Goal: Check status

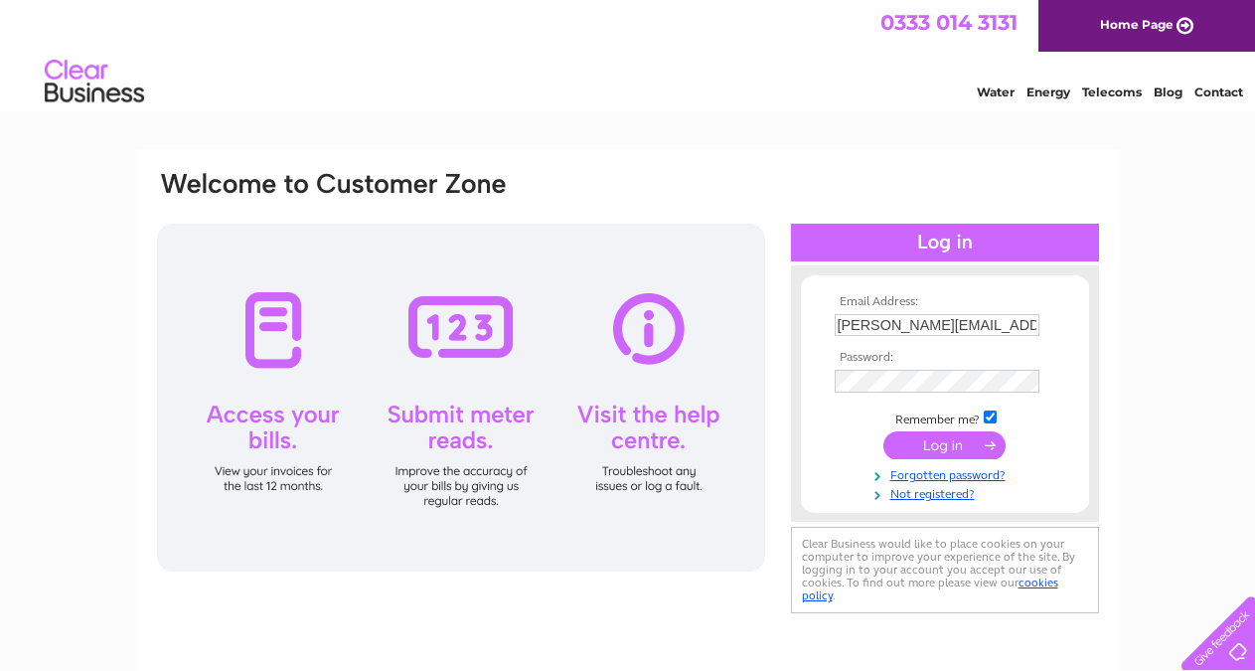
click at [940, 441] on input "submit" at bounding box center [944, 445] width 122 height 28
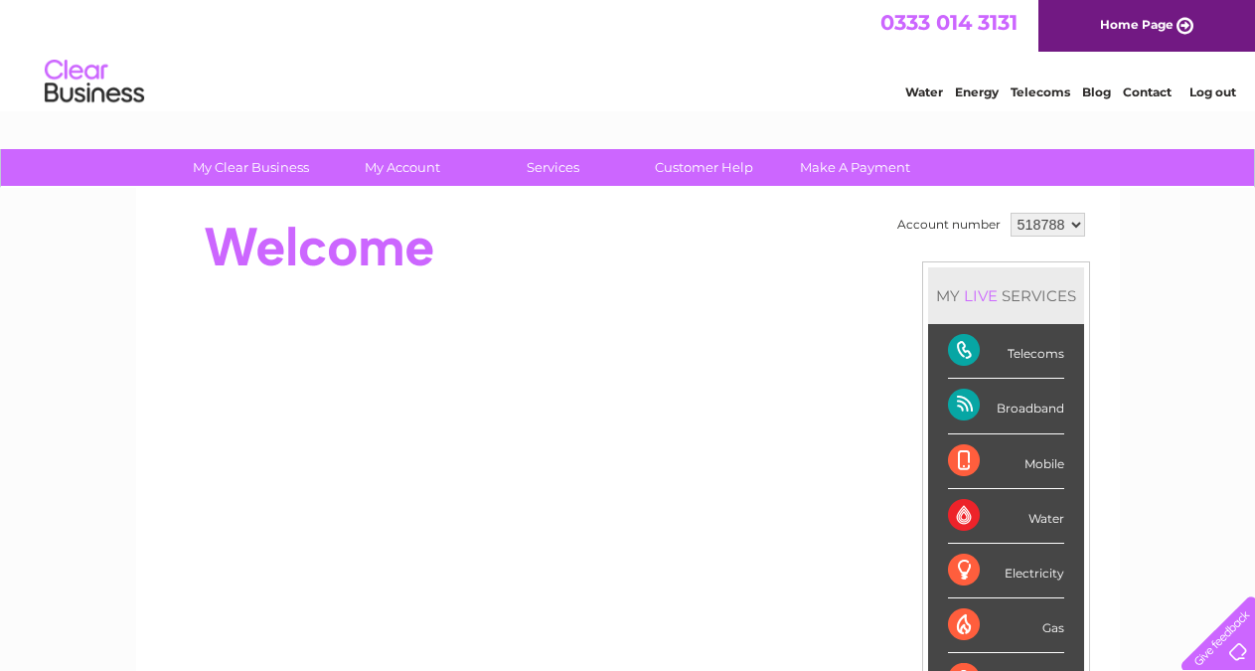
click at [1026, 360] on div "Telecoms" at bounding box center [1006, 351] width 116 height 55
click at [714, 169] on link "Customer Help" at bounding box center [704, 167] width 164 height 37
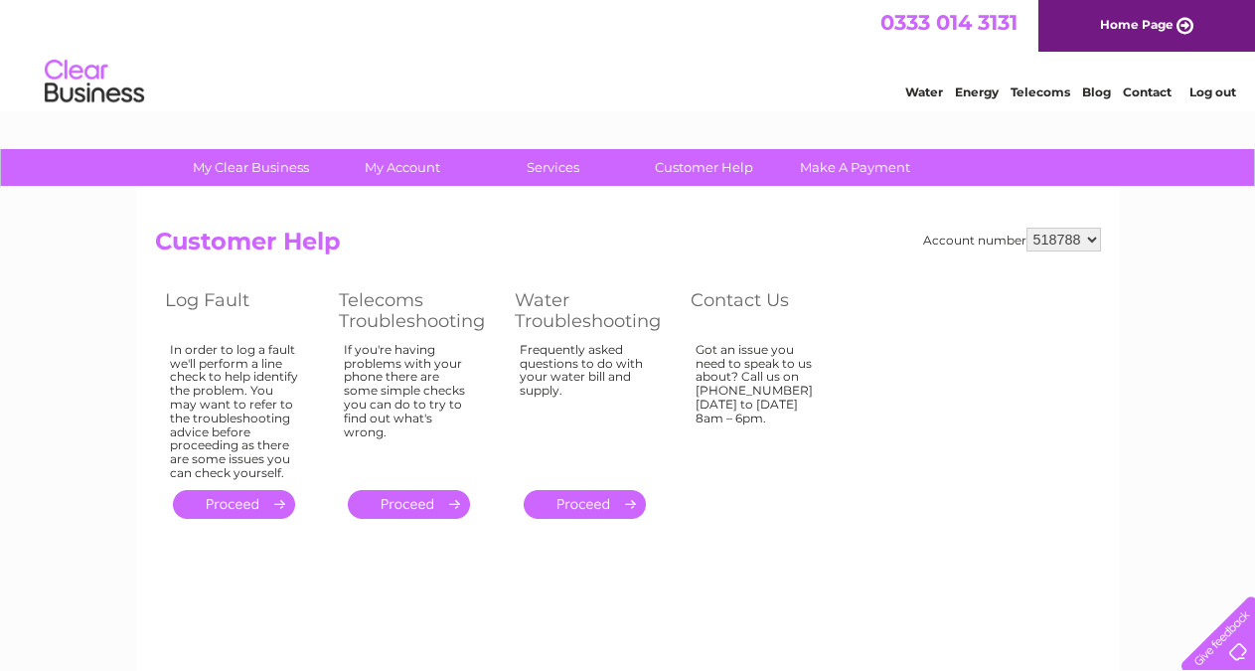
click at [230, 501] on link "." at bounding box center [234, 504] width 122 height 29
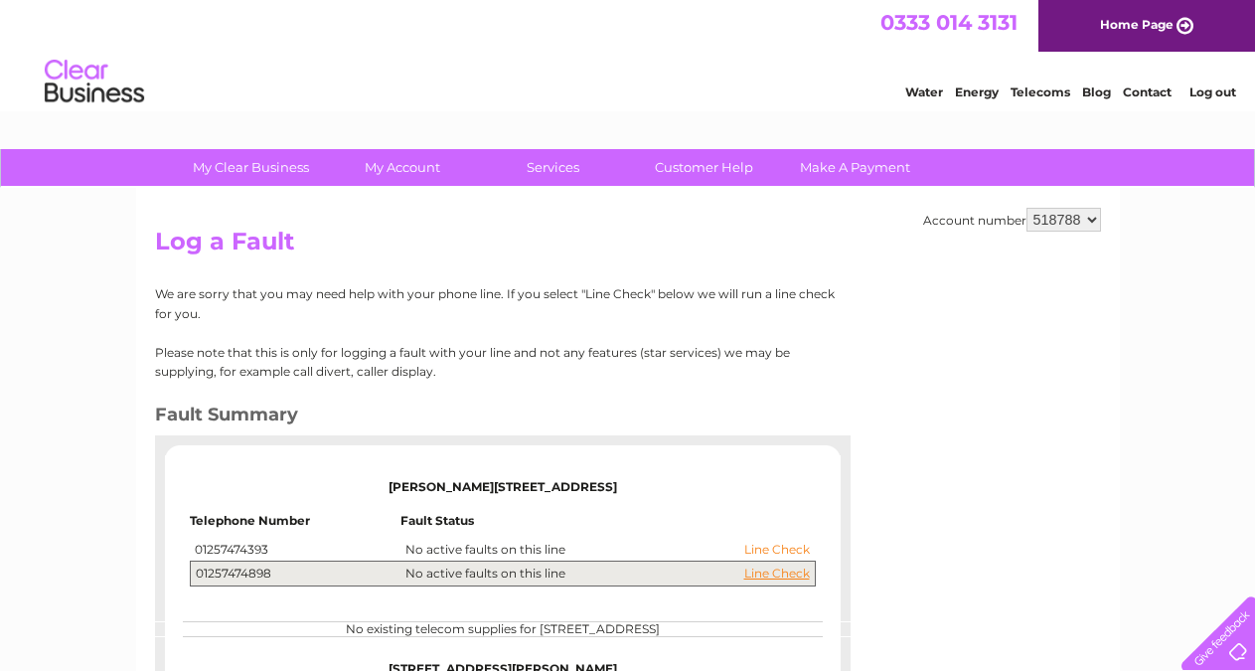
click at [753, 549] on link "Line Check" at bounding box center [777, 549] width 66 height 14
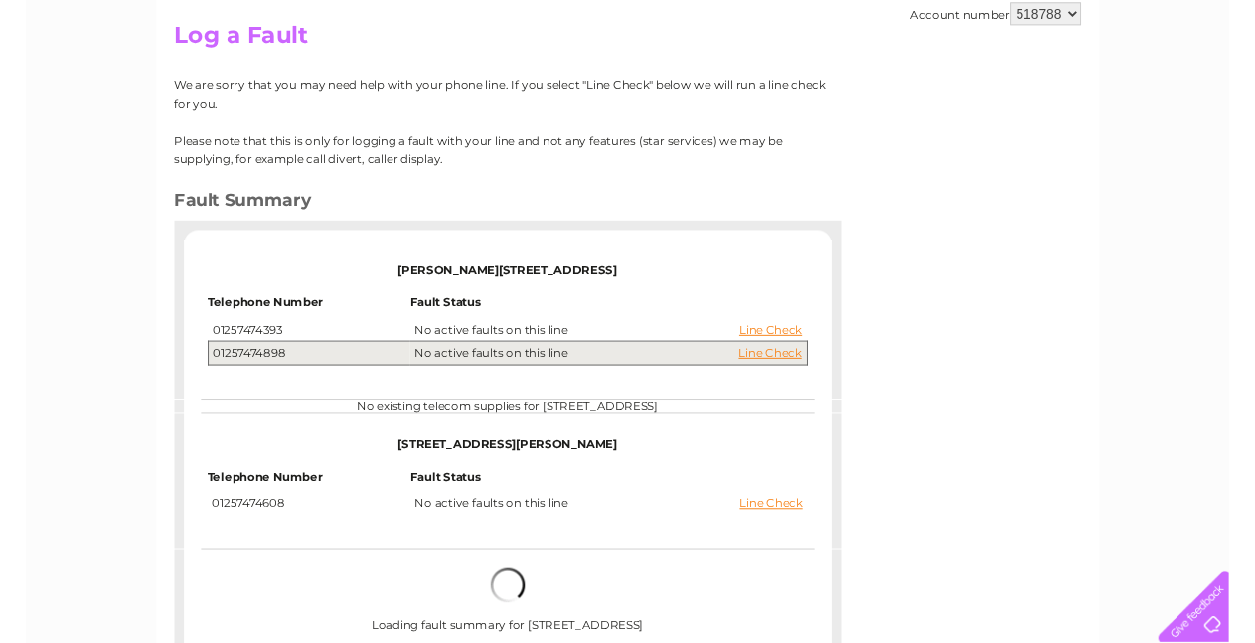
scroll to position [207, 0]
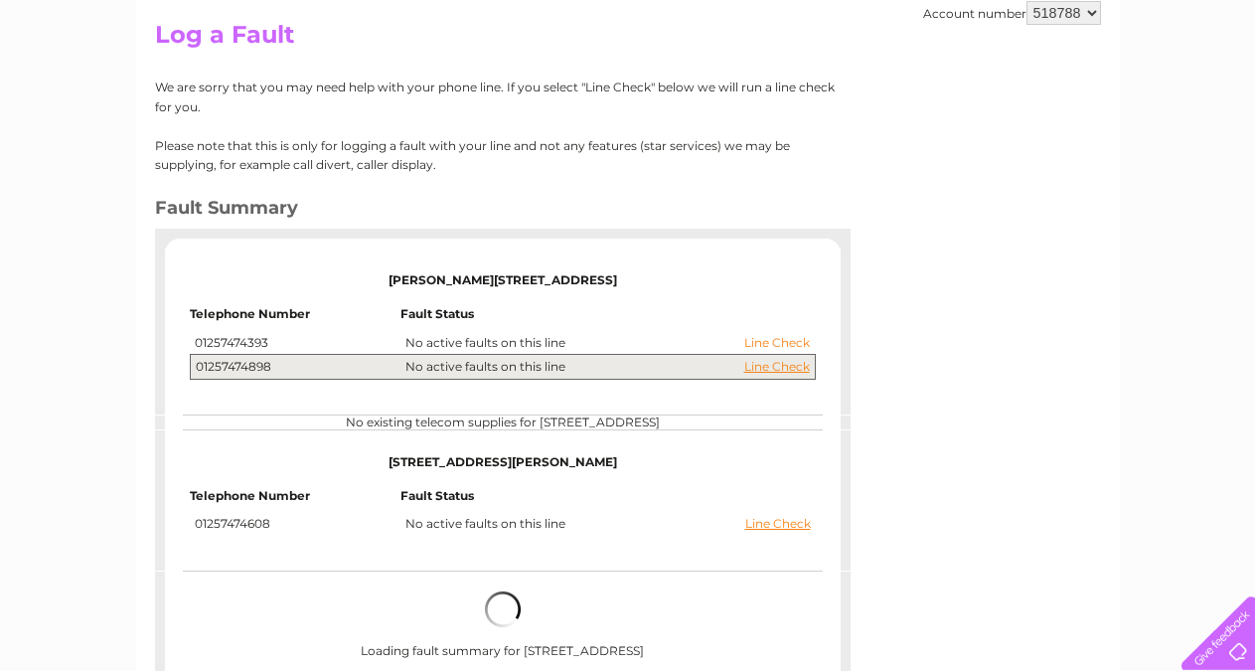
click at [783, 340] on link "Line Check" at bounding box center [777, 343] width 66 height 14
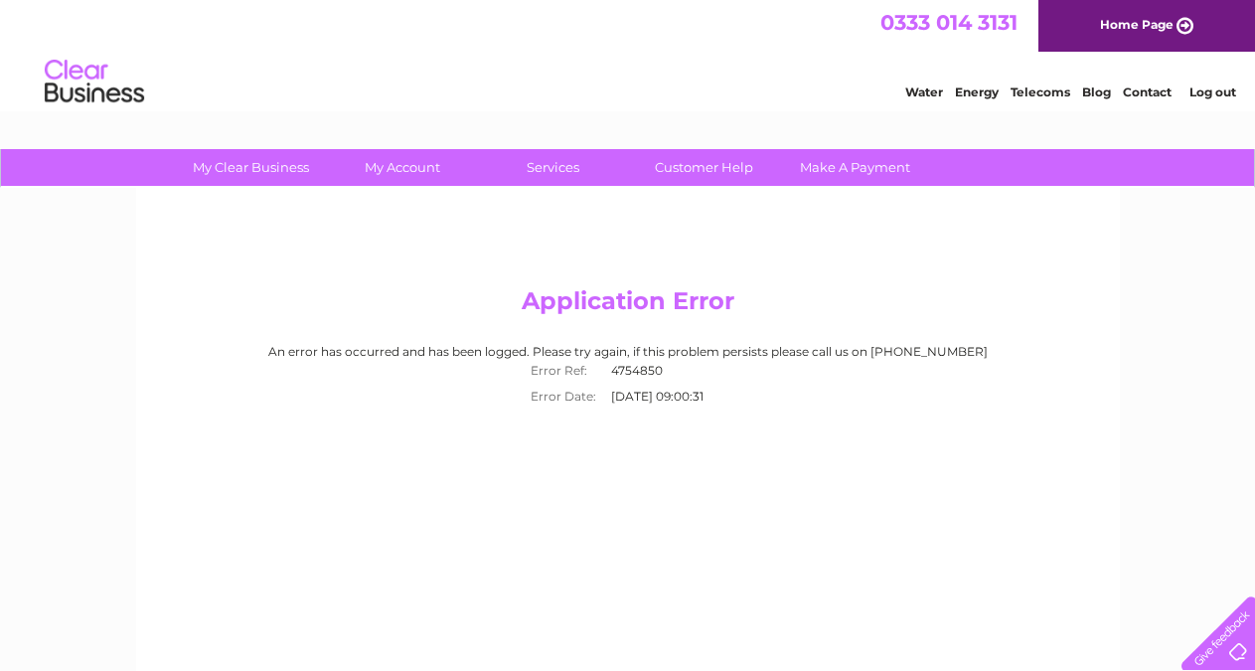
click at [1031, 98] on link "Telecoms" at bounding box center [1040, 91] width 60 height 15
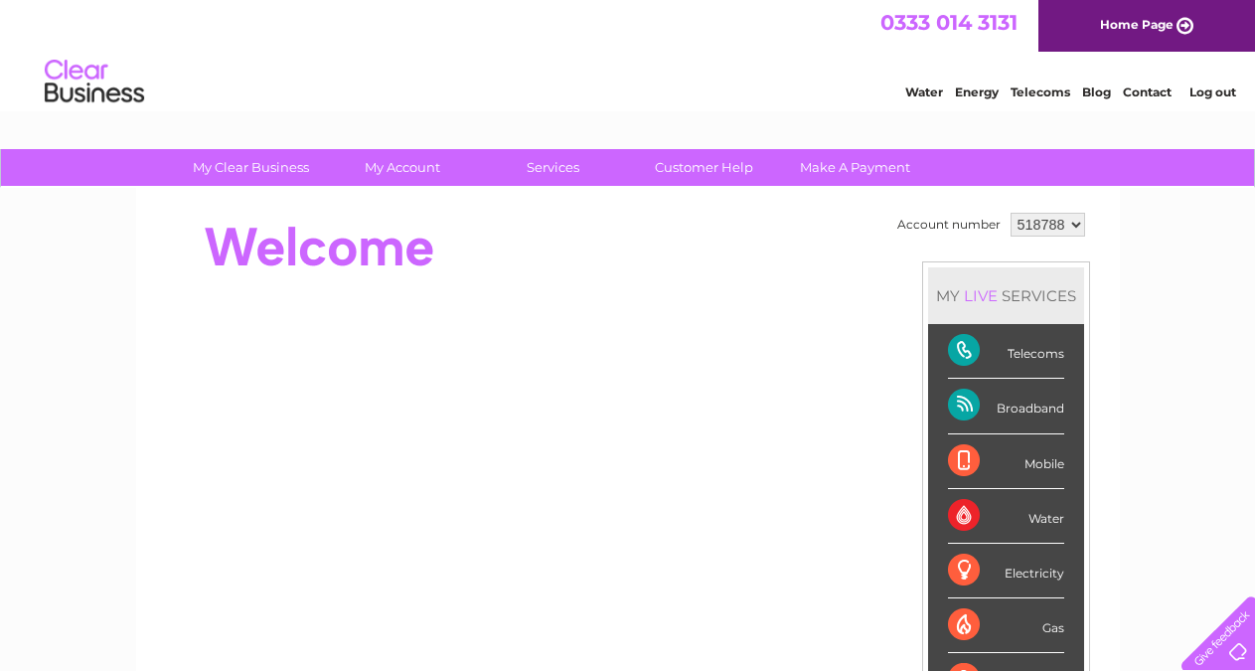
click at [959, 349] on div "Telecoms" at bounding box center [1006, 351] width 116 height 55
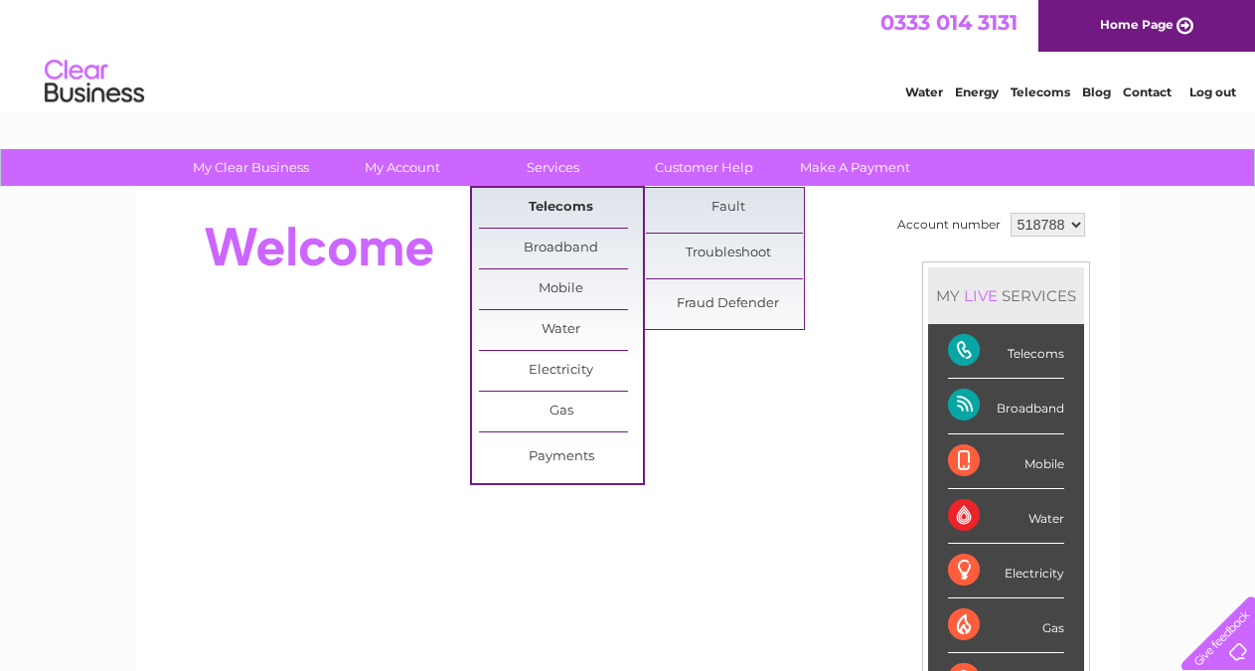
click at [556, 200] on link "Telecoms" at bounding box center [561, 208] width 164 height 40
click at [721, 209] on link "Fault" at bounding box center [728, 208] width 164 height 40
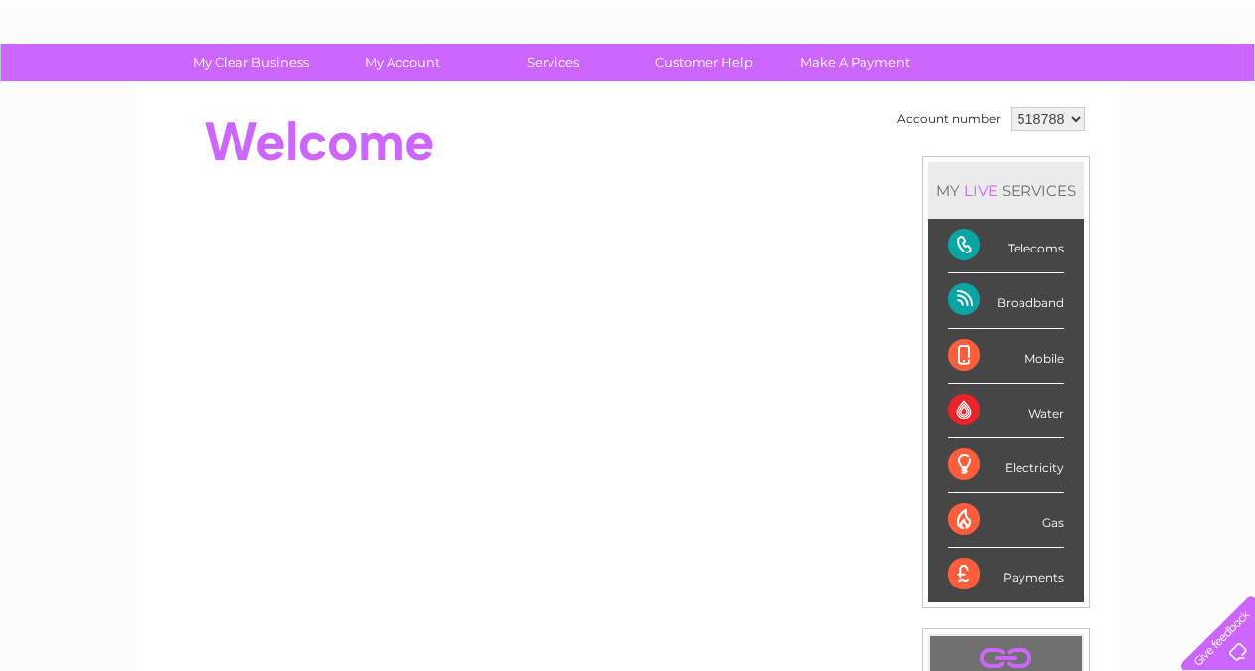
scroll to position [76, 0]
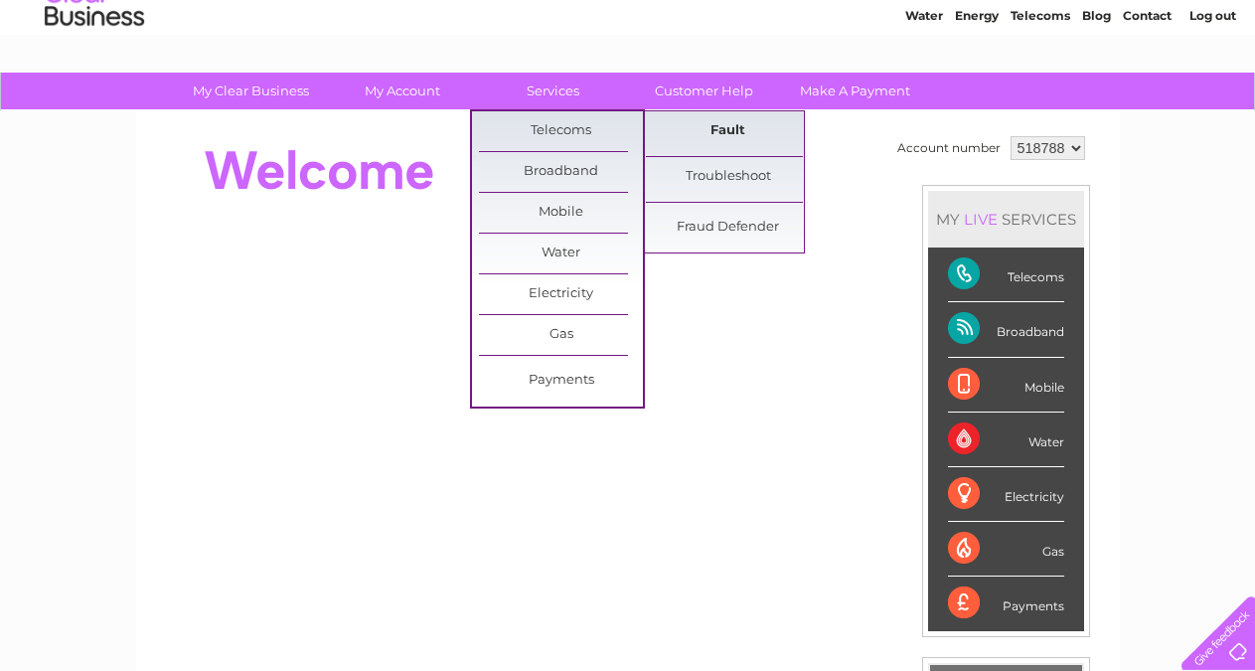
click at [706, 133] on link "Fault" at bounding box center [728, 131] width 164 height 40
click at [729, 174] on link "Troubleshoot" at bounding box center [728, 177] width 164 height 40
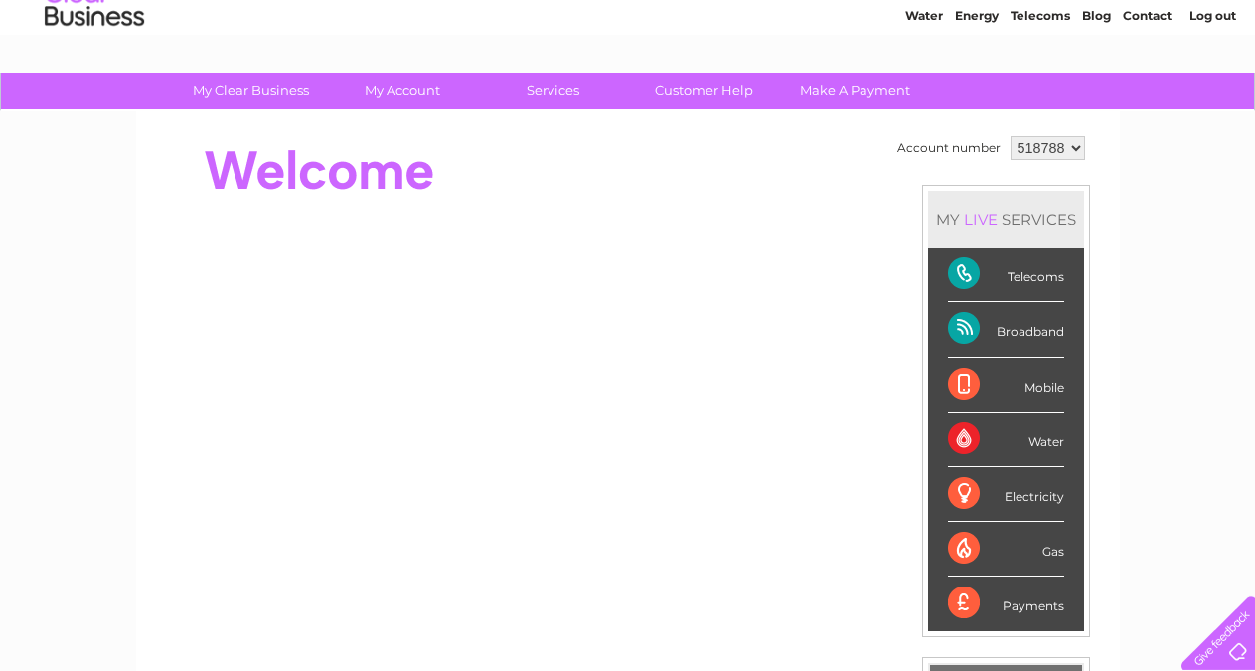
click at [1154, 20] on link "Contact" at bounding box center [1147, 15] width 49 height 15
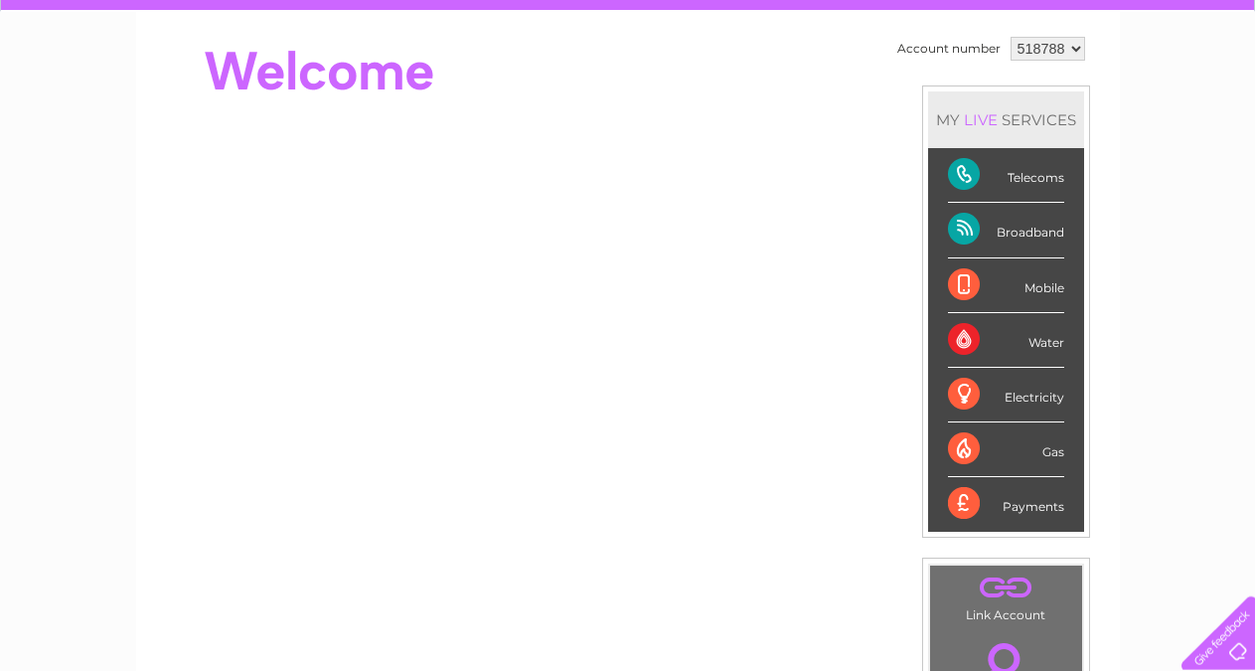
scroll to position [201, 0]
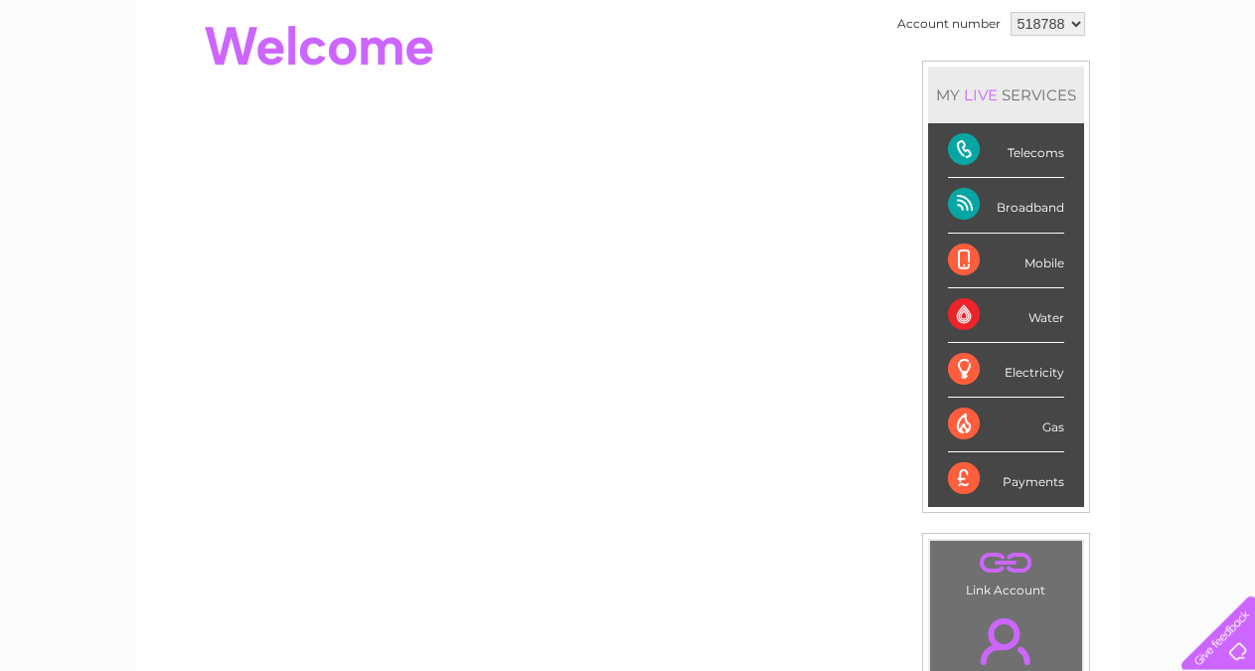
click at [954, 152] on div "Telecoms" at bounding box center [1006, 150] width 116 height 55
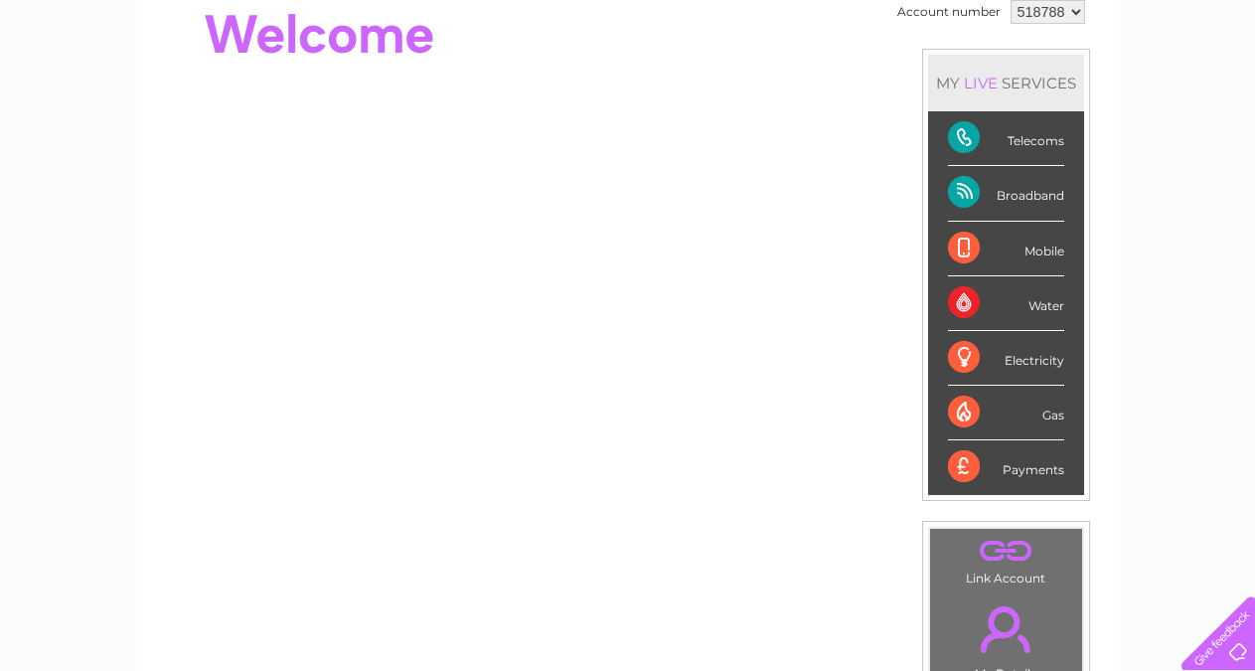
scroll to position [225, 0]
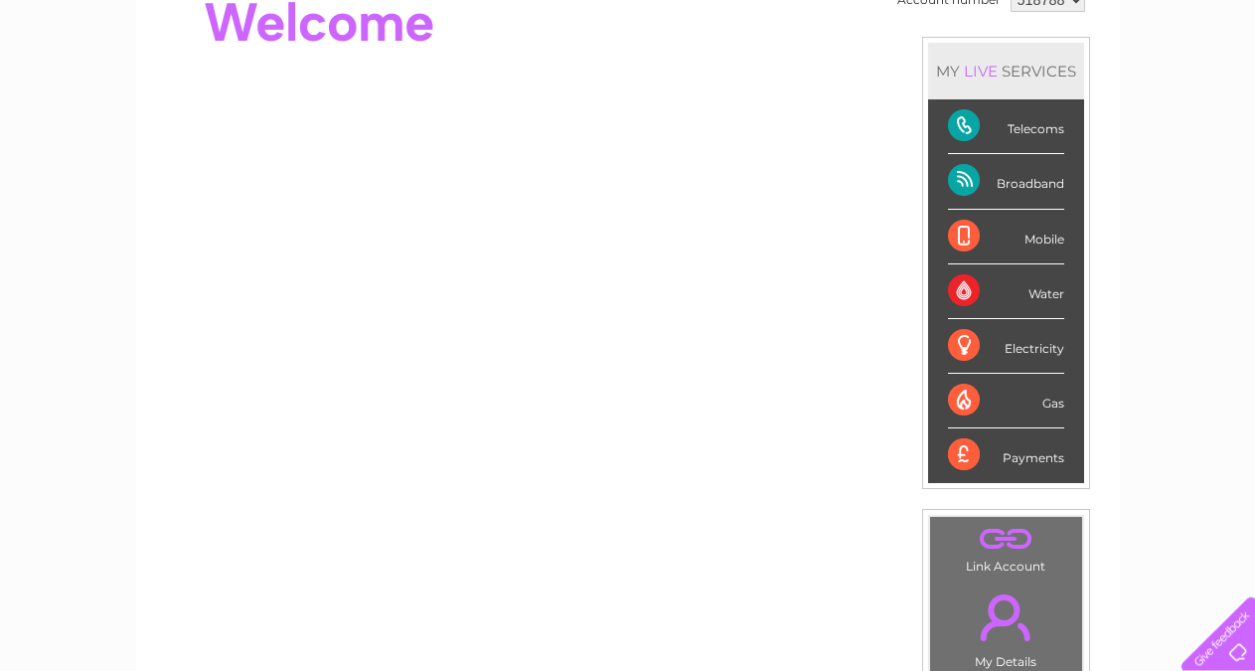
click at [957, 127] on div "Telecoms" at bounding box center [1006, 126] width 116 height 55
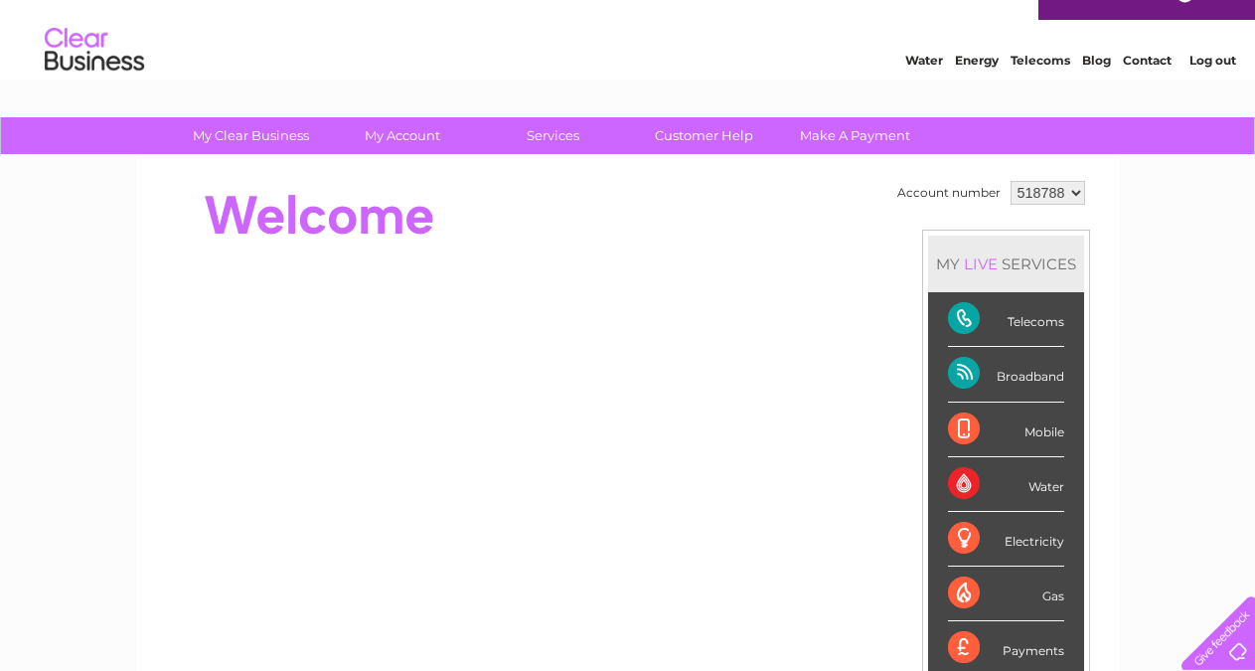
scroll to position [0, 0]
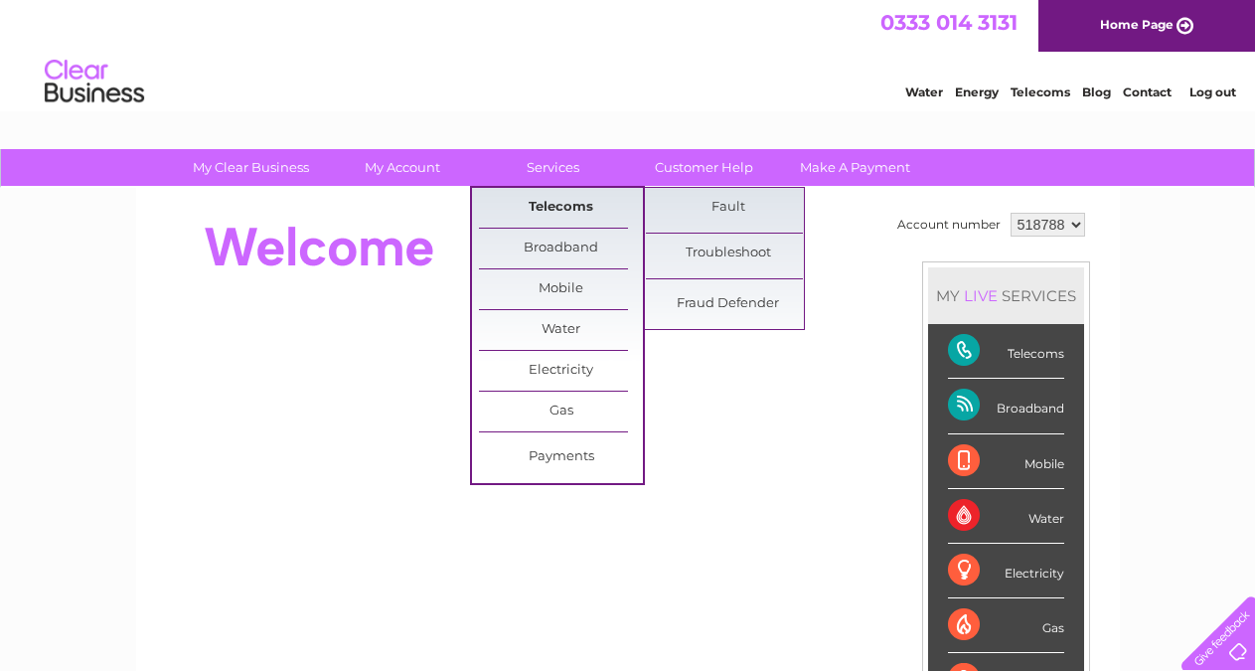
click at [553, 209] on link "Telecoms" at bounding box center [561, 208] width 164 height 40
click at [729, 208] on link "Fault" at bounding box center [728, 208] width 164 height 40
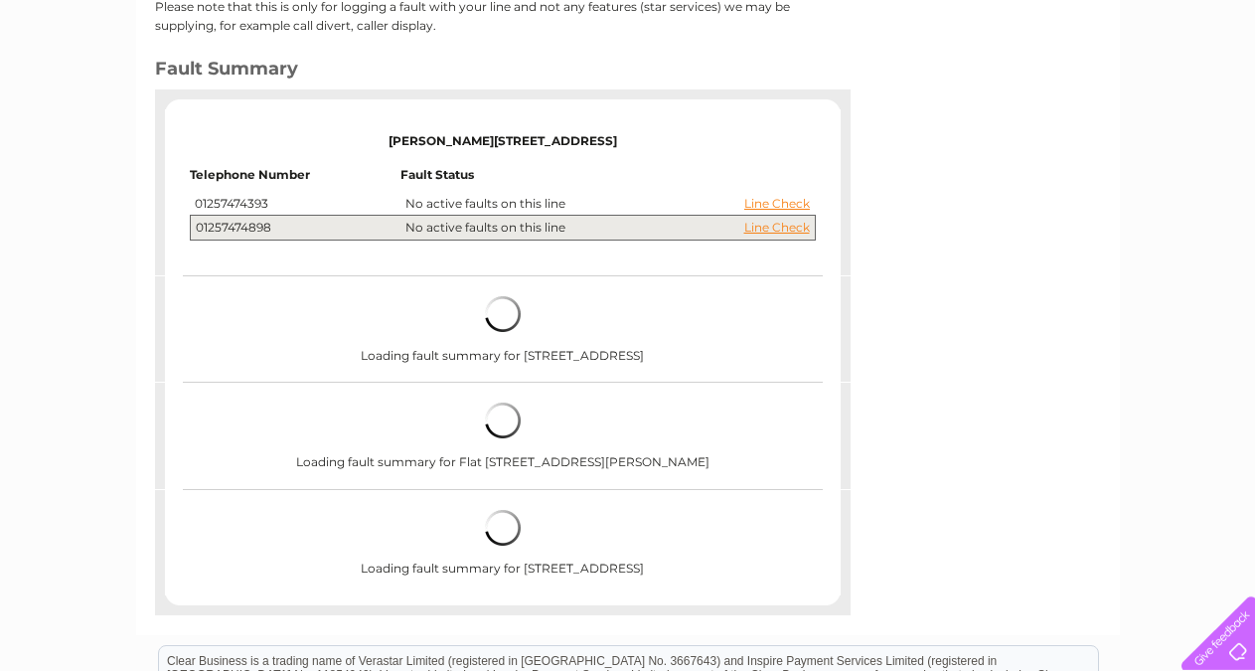
scroll to position [348, 0]
click at [777, 199] on link "Line Check" at bounding box center [777, 202] width 66 height 14
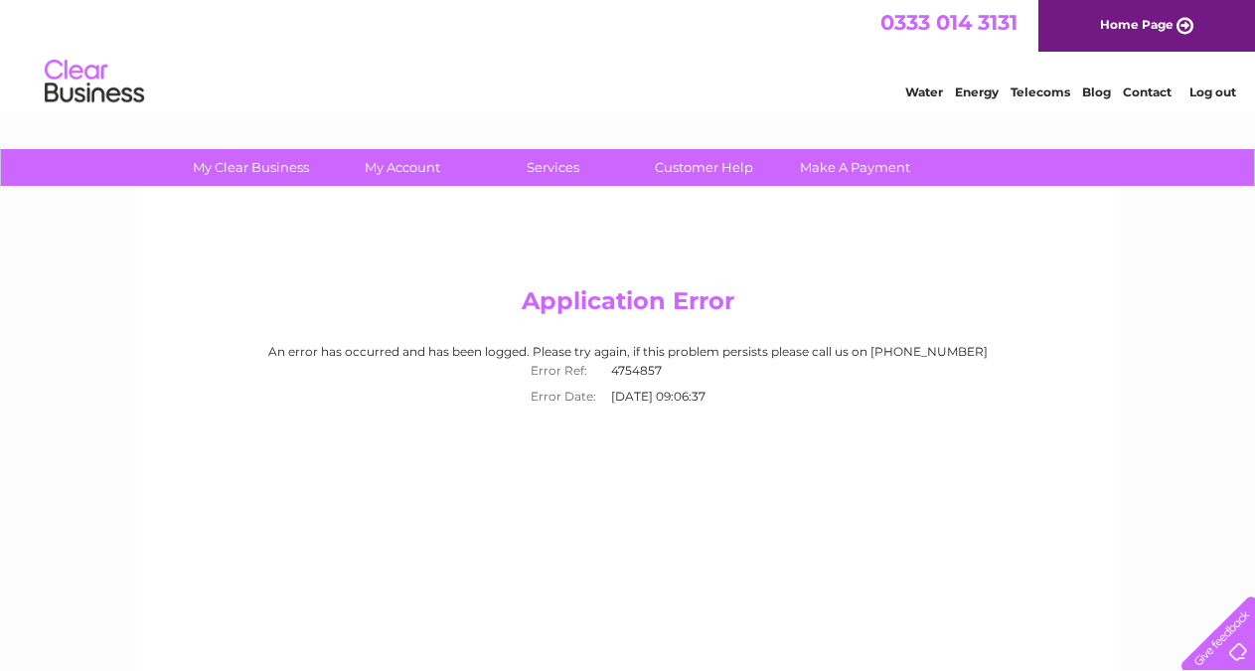
click at [895, 250] on div "Application Error An error has occurred and has been logged. Please try again, …" at bounding box center [627, 466] width 983 height 556
click at [800, 240] on div "Application Error An error has occurred and has been logged. Please try again, …" at bounding box center [627, 466] width 983 height 556
click at [744, 236] on div "Application Error An error has occurred and has been logged. Please try again, …" at bounding box center [627, 466] width 983 height 556
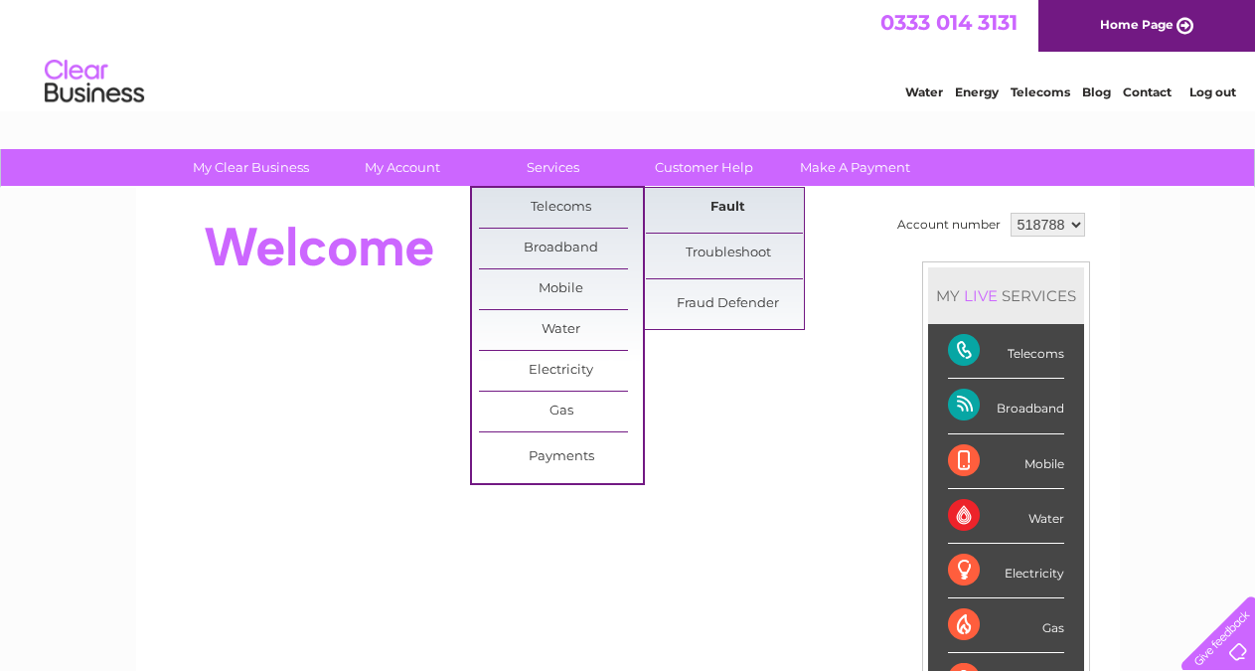
click at [719, 215] on link "Fault" at bounding box center [728, 208] width 164 height 40
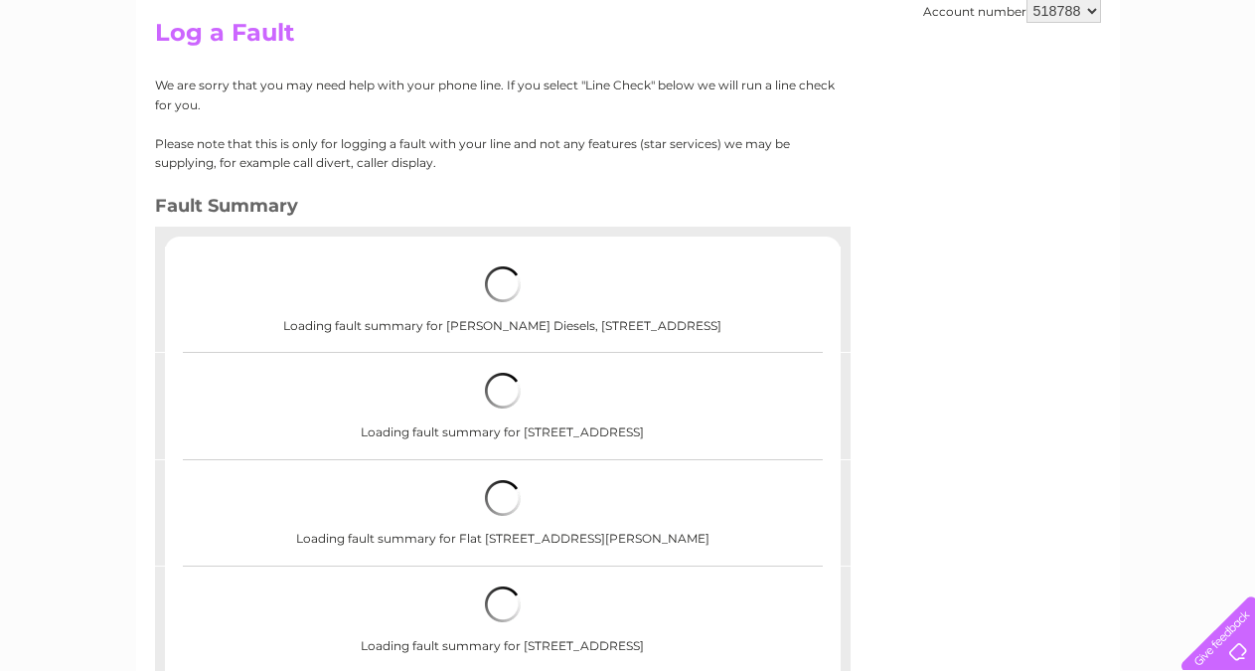
scroll to position [211, 0]
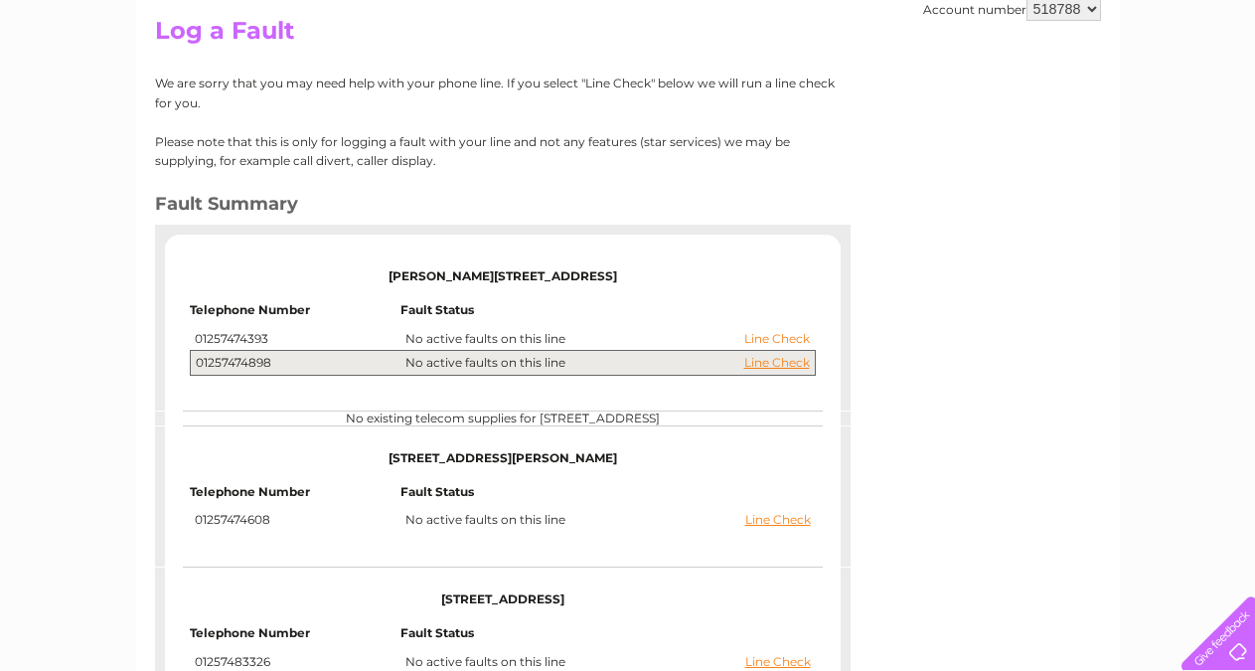
click at [799, 338] on link "Line Check" at bounding box center [777, 339] width 66 height 14
click at [789, 364] on link "Line Check" at bounding box center [777, 363] width 66 height 14
click at [793, 340] on link "Line Check" at bounding box center [777, 339] width 66 height 14
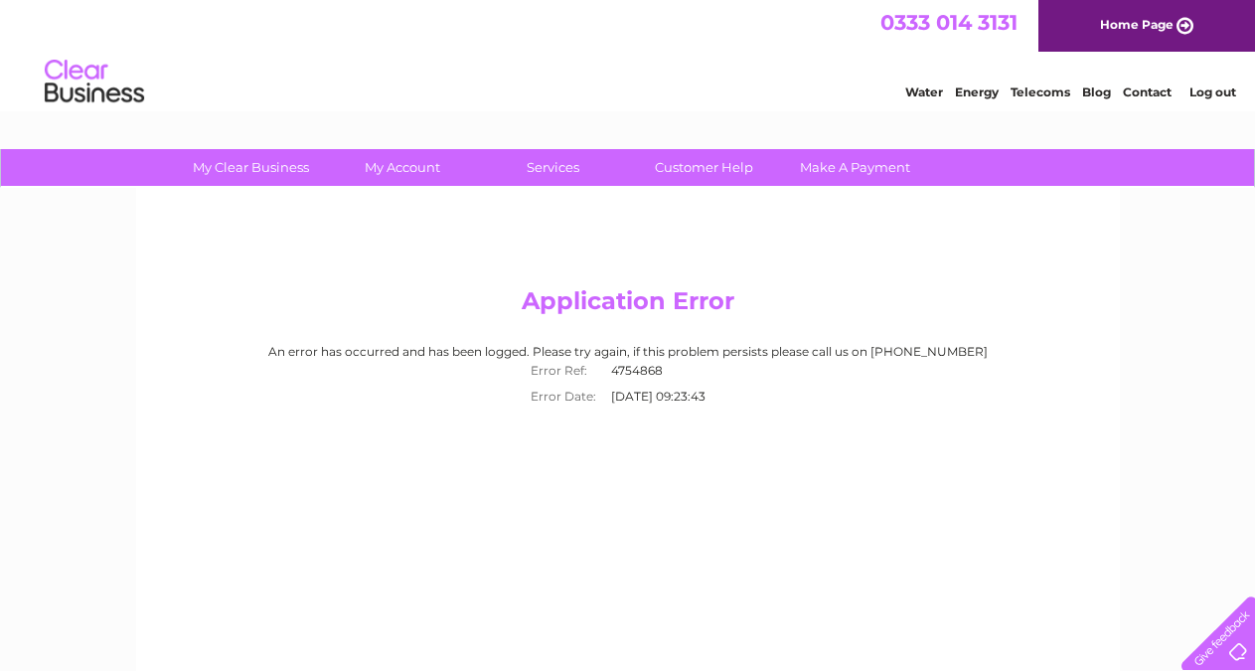
click at [727, 243] on div "Application Error An error has occurred and has been logged. Please try again, …" at bounding box center [627, 466] width 983 height 556
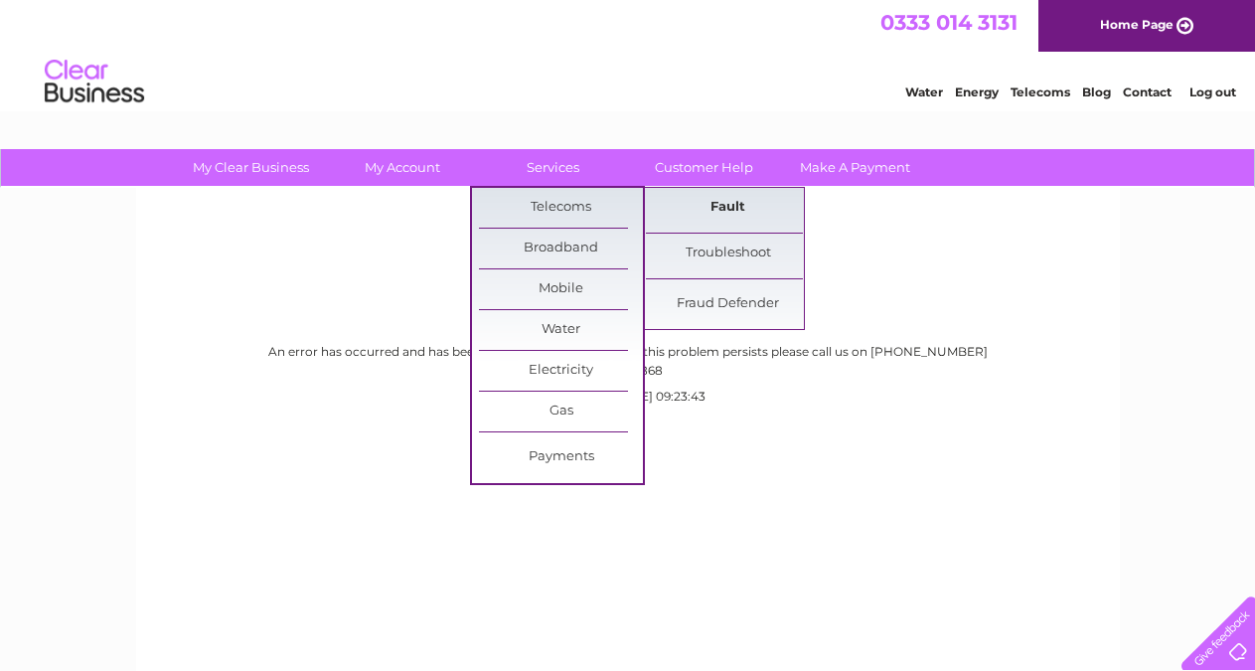
click at [702, 206] on link "Fault" at bounding box center [728, 208] width 164 height 40
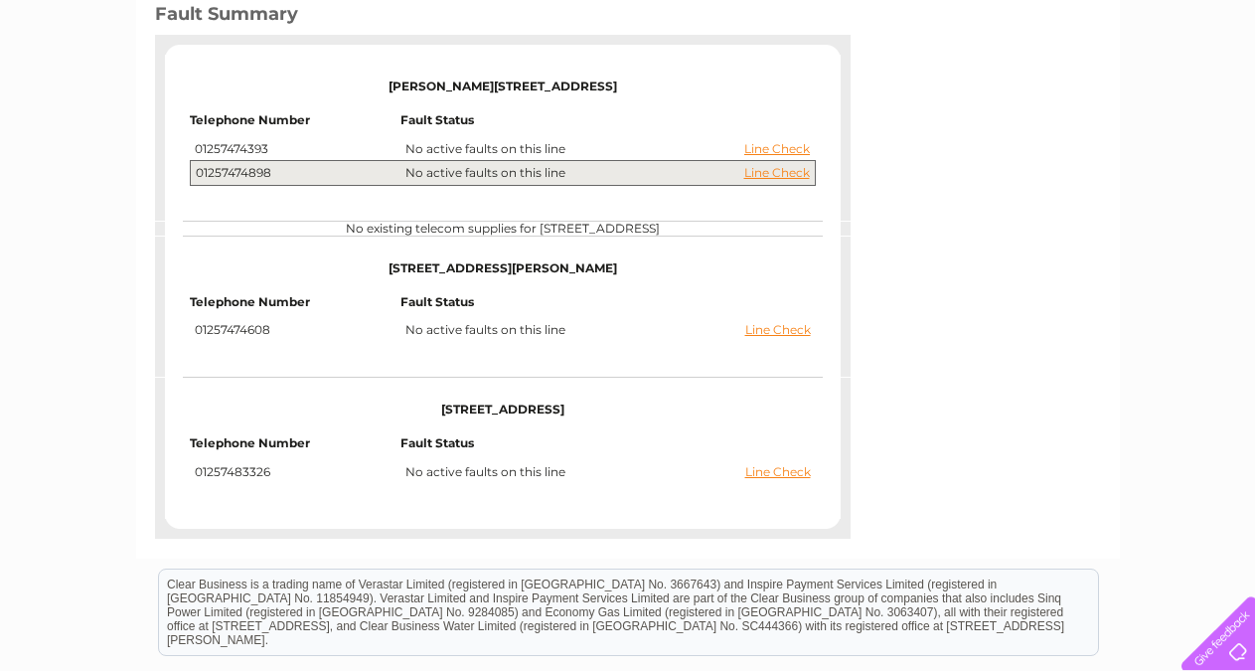
scroll to position [405, 0]
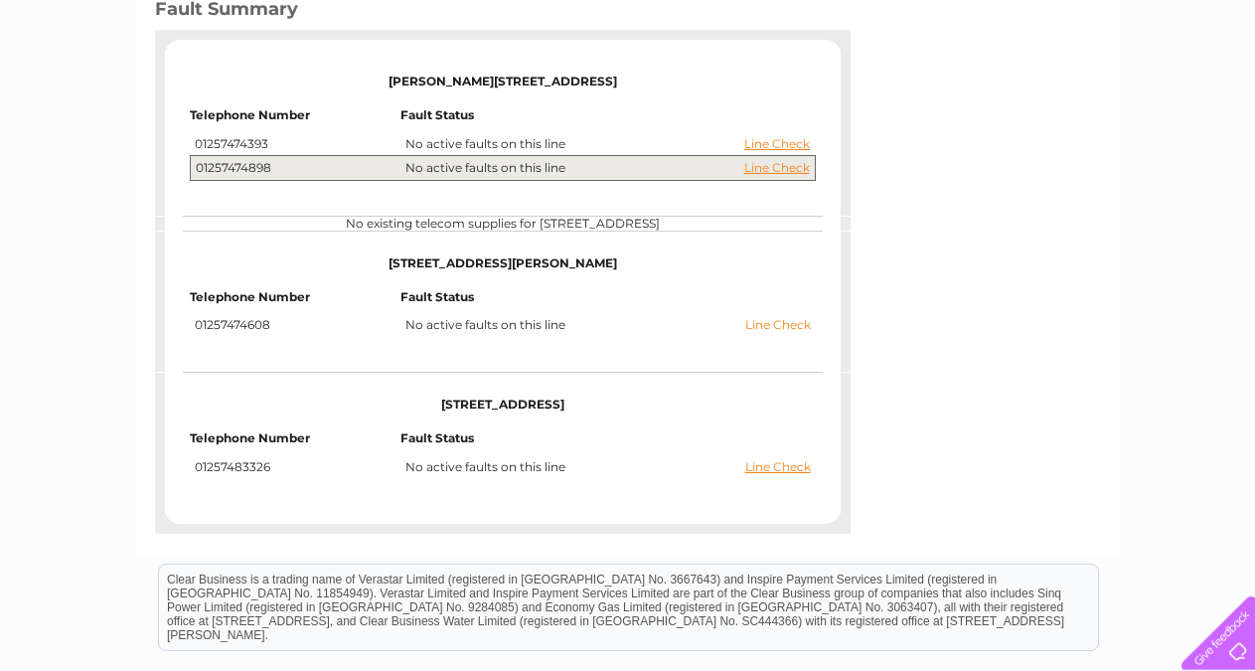
click at [789, 324] on link "Line Check" at bounding box center [778, 325] width 66 height 14
